Goal: Task Accomplishment & Management: Use online tool/utility

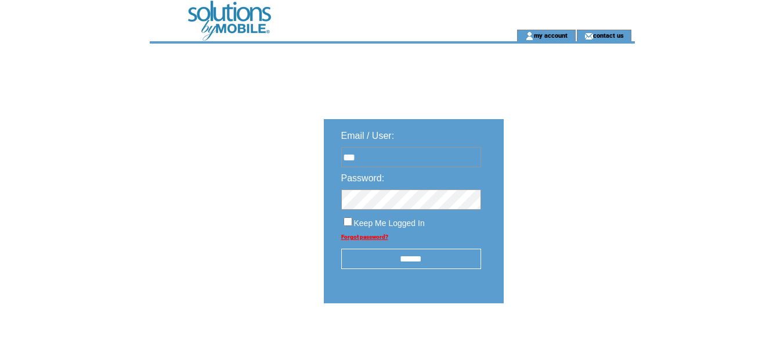
type input "**********"
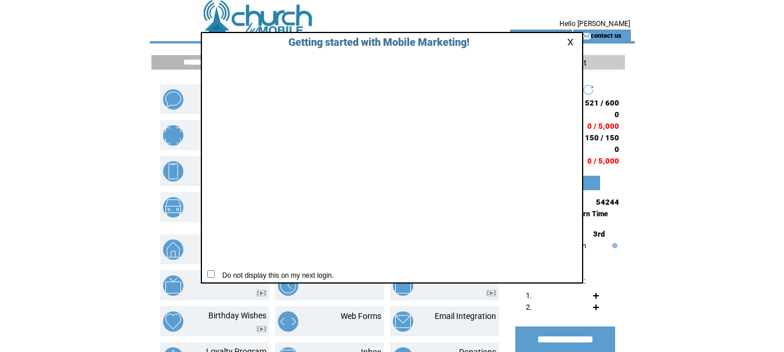
click at [572, 41] on link at bounding box center [572, 42] width 10 height 8
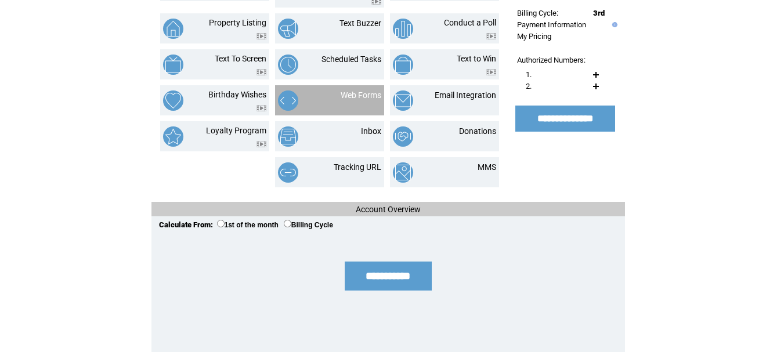
scroll to position [239, 0]
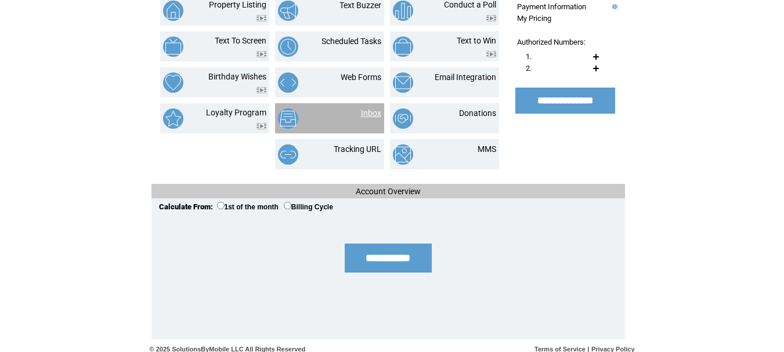
click at [370, 109] on link "Inbox" at bounding box center [371, 113] width 20 height 9
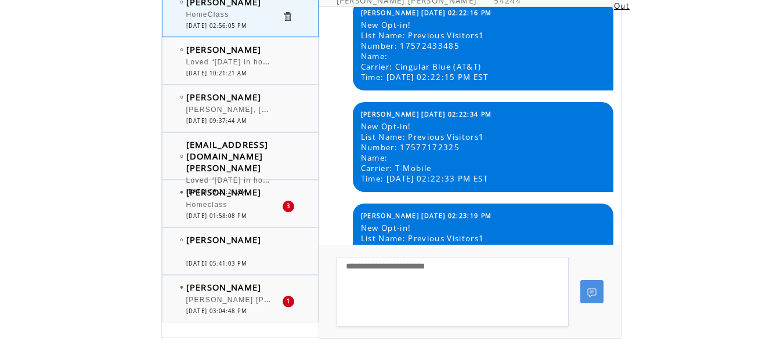
scroll to position [3377, 0]
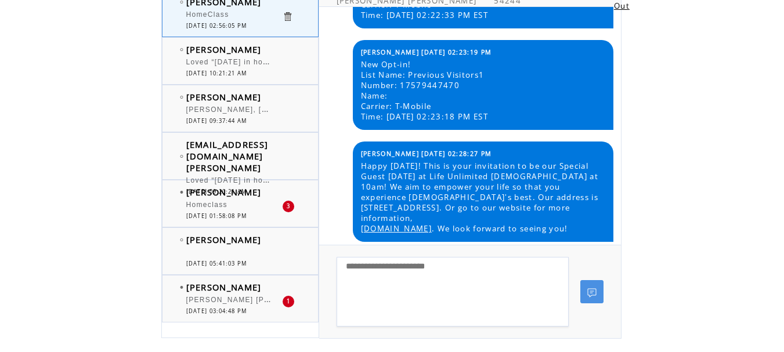
click at [362, 161] on span "Happy Thursday! This is your invitation to be our Special Guest this Sunday at …" at bounding box center [483, 197] width 244 height 73
click at [367, 161] on span "Happy Thursday! This is your invitation to be our Special Guest this Sunday at …" at bounding box center [483, 197] width 244 height 73
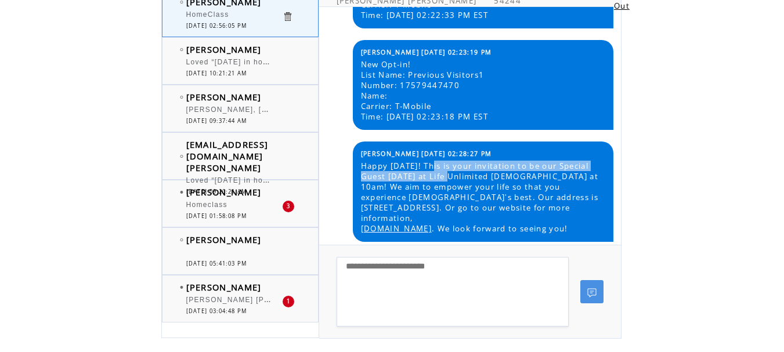
drag, startPoint x: 435, startPoint y: 156, endPoint x: 479, endPoint y: 163, distance: 44.0
click at [479, 163] on span "Happy Thursday! This is your invitation to be our Special Guest this Sunday at …" at bounding box center [483, 197] width 244 height 73
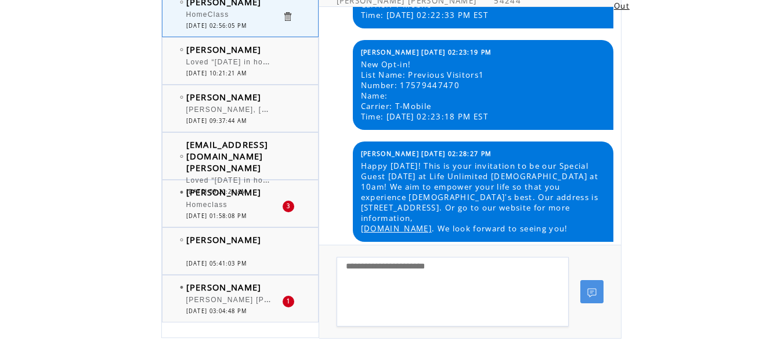
click at [498, 150] on td "James 09/04/2025 02:28:27 PM" at bounding box center [483, 154] width 244 height 8
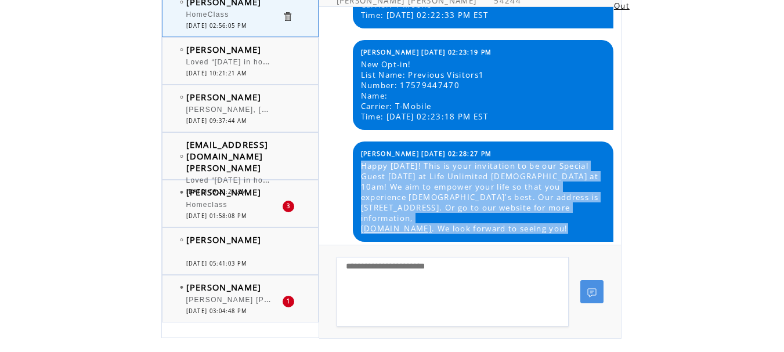
drag, startPoint x: 358, startPoint y: 156, endPoint x: 488, endPoint y: 227, distance: 148.8
click at [488, 227] on table "James 09/04/2025 02:28:27 PM Happy Thursday! This is your invitation to be our …" at bounding box center [483, 192] width 250 height 90
copy span "Happy Thursday! This is your invitation to be our Special Guest this Sunday at …"
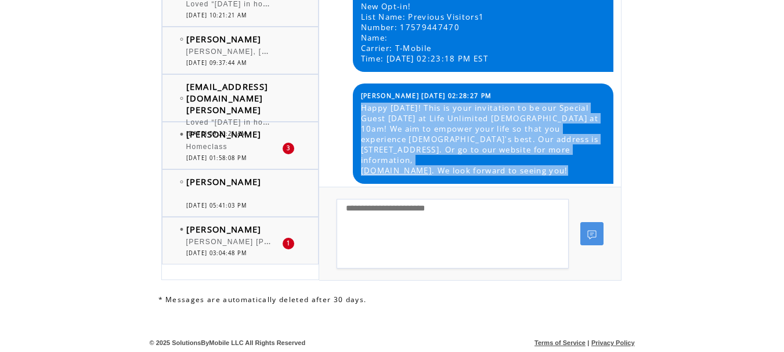
drag, startPoint x: 362, startPoint y: 96, endPoint x: 482, endPoint y: 166, distance: 139.2
click at [482, 166] on span "Happy Thursday! This is your invitation to be our Special Guest this Sunday at …" at bounding box center [483, 139] width 244 height 73
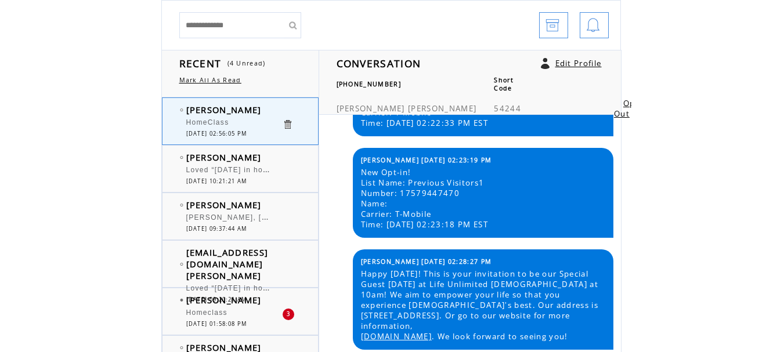
scroll to position [0, 0]
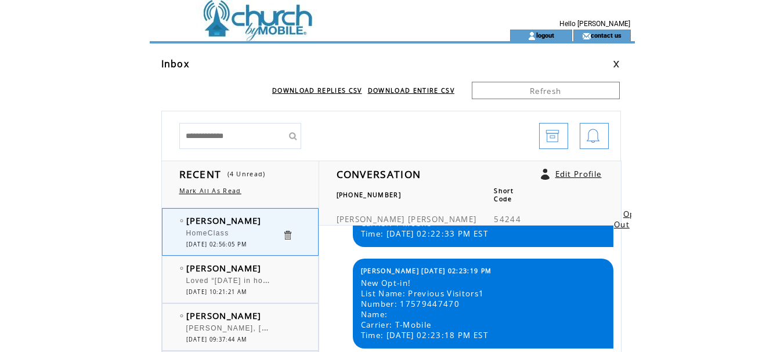
click at [616, 63] on link at bounding box center [616, 64] width 7 height 8
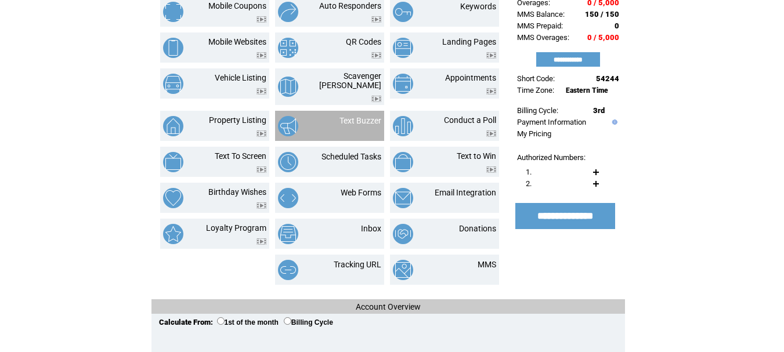
scroll to position [181, 0]
